Goal: Transaction & Acquisition: Purchase product/service

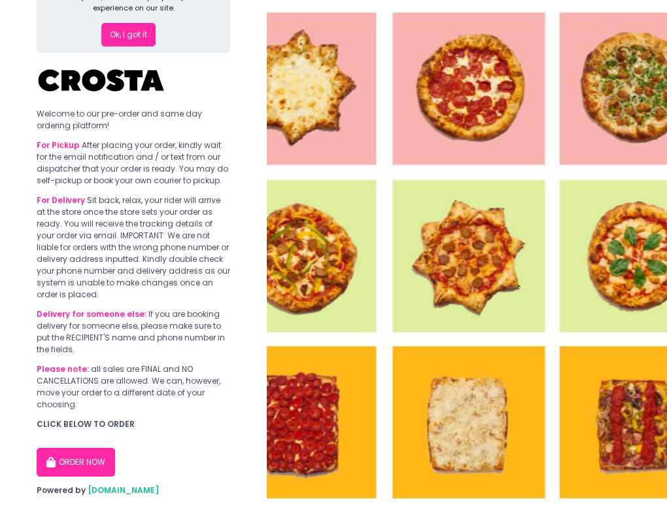
scroll to position [107, 0]
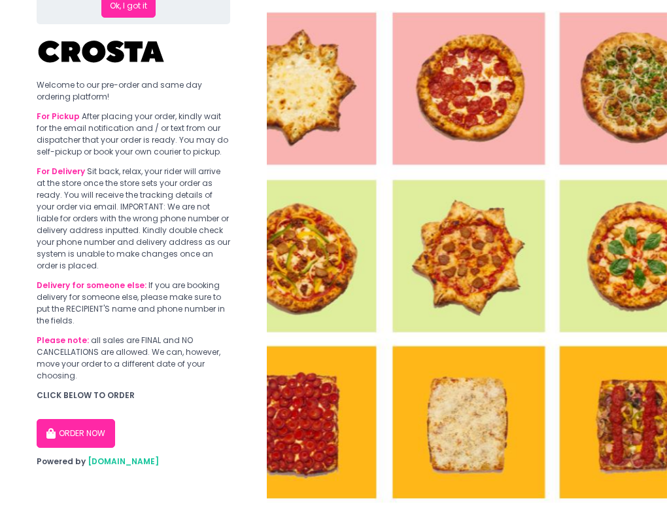
click at [99, 430] on button "ORDER NOW" at bounding box center [76, 433] width 78 height 29
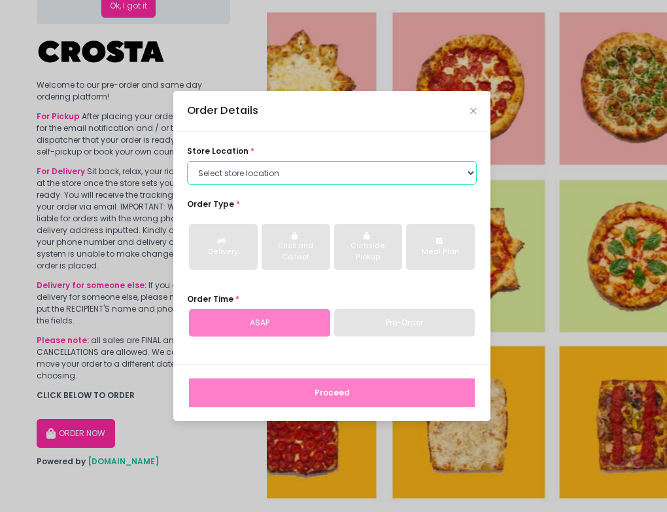
click at [304, 175] on select "Select store location Crosta Pizza - Salcedo Crosta Pizza - San Juan" at bounding box center [332, 173] width 290 height 24
select select "5fabb2e53664a8677beaeb89"
click at [187, 161] on select "Select store location Crosta Pizza - Salcedo Crosta Pizza - San Juan" at bounding box center [332, 173] width 290 height 24
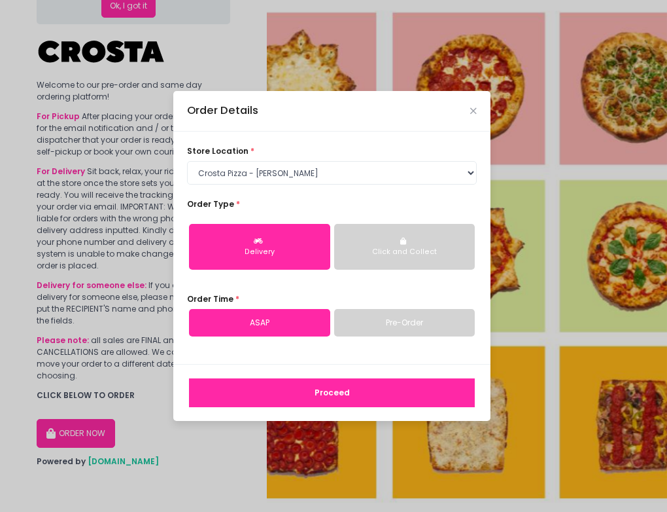
click at [326, 392] on button "Proceed" at bounding box center [332, 392] width 286 height 29
